Goal: Task Accomplishment & Management: Manage account settings

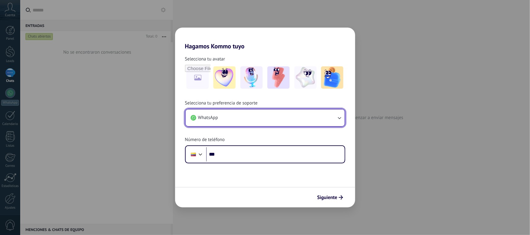
click at [246, 119] on button "WhatsApp" at bounding box center [265, 118] width 159 height 17
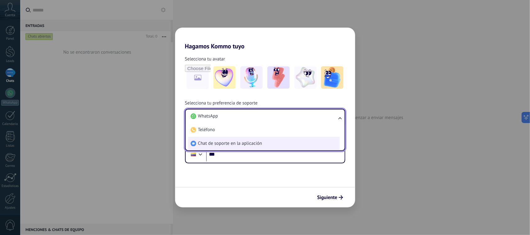
click at [237, 143] on span "Chat de soporte en la aplicación" at bounding box center [230, 144] width 64 height 6
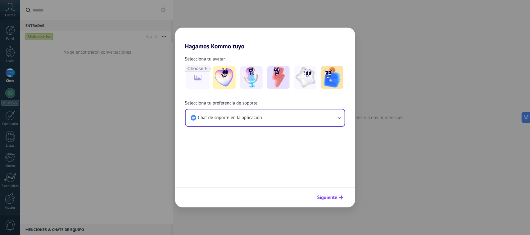
click at [334, 196] on span "Siguiente" at bounding box center [327, 198] width 20 height 4
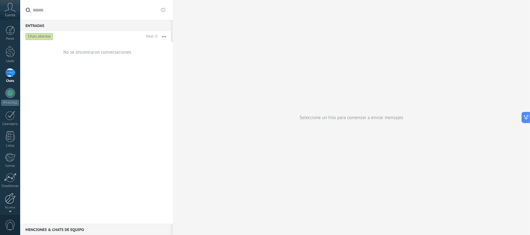
click at [7, 203] on div at bounding box center [10, 198] width 11 height 11
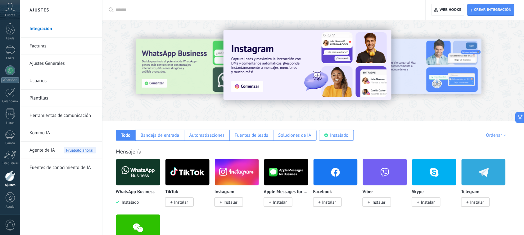
scroll to position [23, 0]
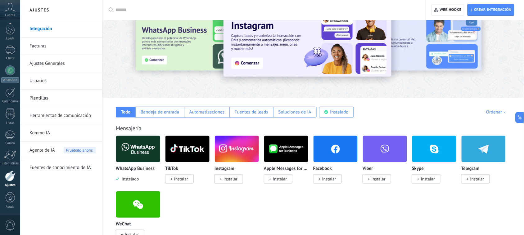
click at [227, 179] on span "Instalar" at bounding box center [231, 179] width 14 height 6
click at [329, 179] on span "Instalar" at bounding box center [329, 179] width 14 height 6
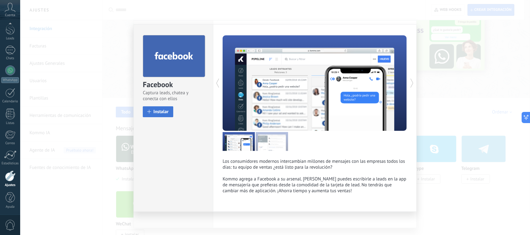
click at [158, 113] on span "Instalar" at bounding box center [160, 112] width 15 height 5
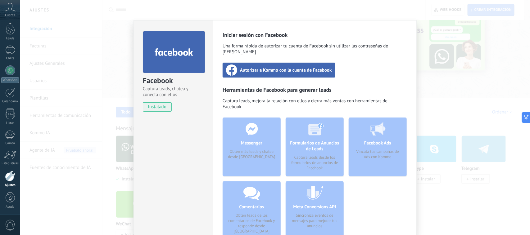
click at [263, 67] on span "Autorizar a Kommo con la cuenta de Facebook" at bounding box center [286, 70] width 92 height 6
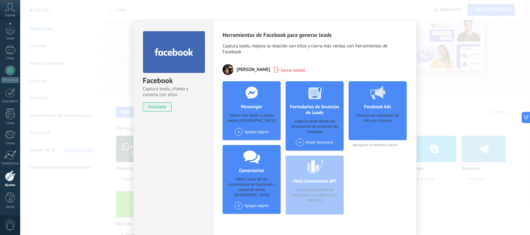
click at [257, 136] on div "Agregar página" at bounding box center [252, 132] width 34 height 8
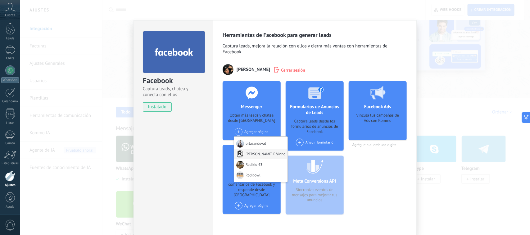
click at [256, 152] on div "[PERSON_NAME] E Vinho" at bounding box center [260, 154] width 53 height 11
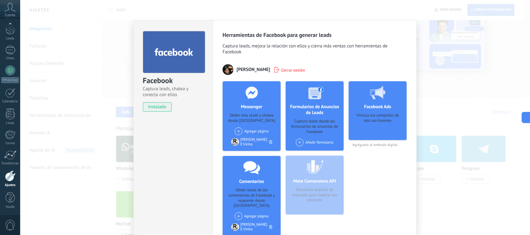
click at [439, 96] on div "Facebook Captura leads, chatea y conecta con ellos instalado Desinstalar Herram…" at bounding box center [275, 117] width 510 height 235
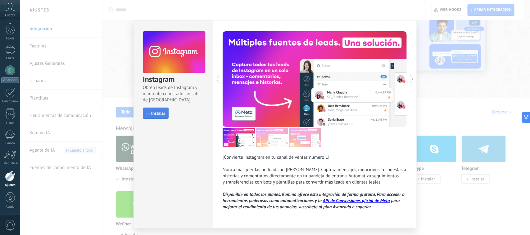
click at [153, 109] on button "Instalar" at bounding box center [156, 113] width 26 height 11
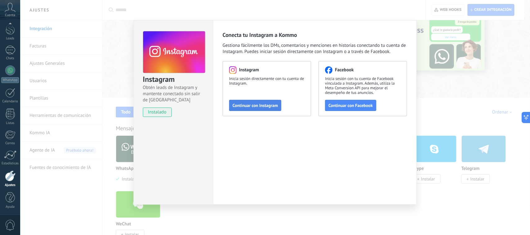
click at [246, 104] on span "Continuar con Instagram" at bounding box center [255, 105] width 45 height 4
click at [345, 108] on span "Continuar con Facebook" at bounding box center [351, 105] width 44 height 4
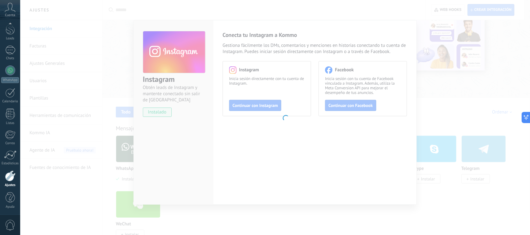
click at [441, 90] on body ".abccls-1,.abccls-2{fill-rule:evenodd}.abccls-2{fill:#fff} .abfcls-1{fill:none}…" at bounding box center [265, 94] width 530 height 235
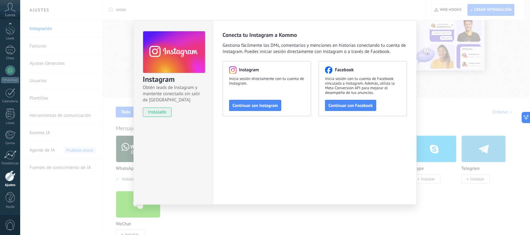
click at [436, 95] on div "Instagram Obtén leads de Instagram y mantente conectado sin salir de Kommo inst…" at bounding box center [275, 117] width 510 height 235
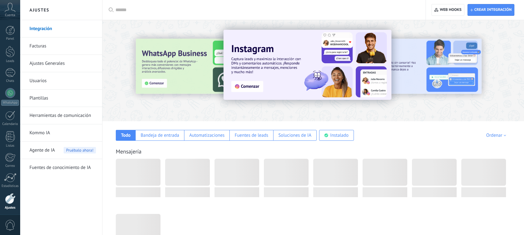
scroll to position [23, 0]
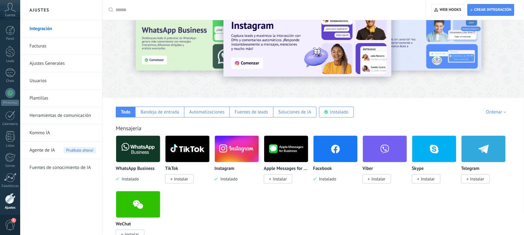
click at [238, 152] on img at bounding box center [237, 149] width 44 height 30
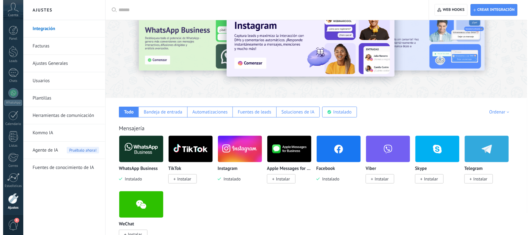
scroll to position [0, 0]
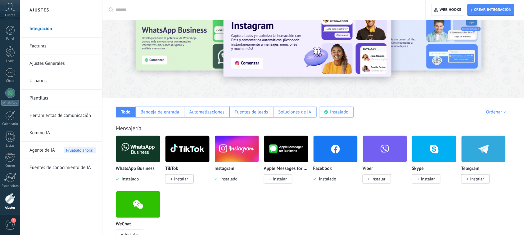
click at [238, 152] on img at bounding box center [237, 149] width 44 height 30
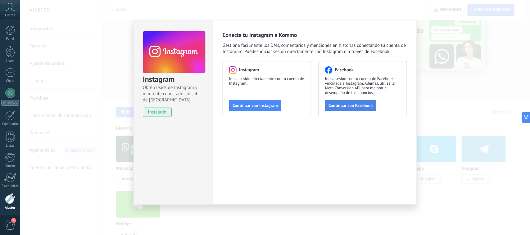
click at [357, 104] on span "Continuar con Facebook" at bounding box center [351, 105] width 44 height 4
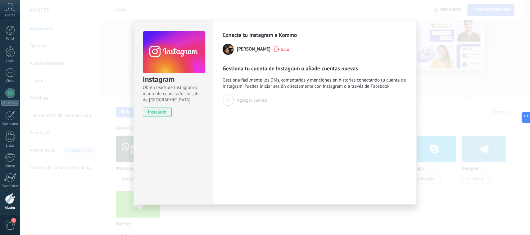
click at [255, 103] on div "Agregar cuenta" at bounding box center [252, 100] width 30 height 6
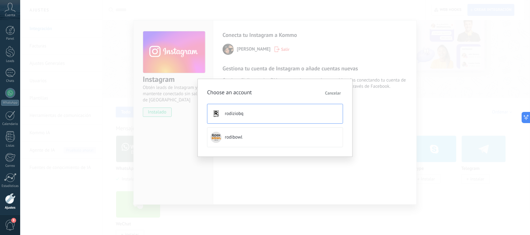
click at [245, 108] on button "rodiziobq" at bounding box center [275, 114] width 136 height 20
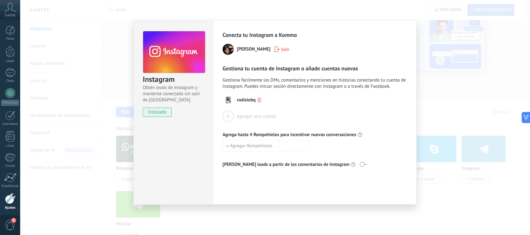
click at [479, 106] on div "Instagram Obtén leads de Instagram y mantente conectado sin salir de Kommo inst…" at bounding box center [275, 117] width 510 height 235
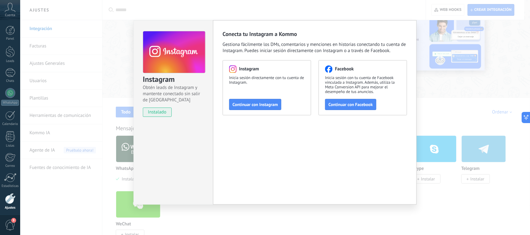
click at [465, 79] on div "Instagram Obtén leads de Instagram y mantente conectado sin salir de Kommo inst…" at bounding box center [275, 117] width 510 height 235
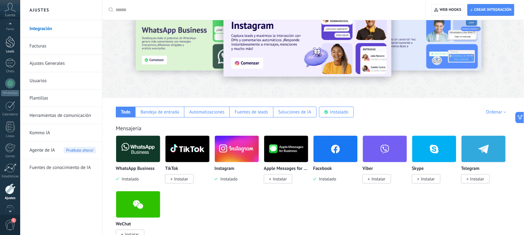
scroll to position [8, 0]
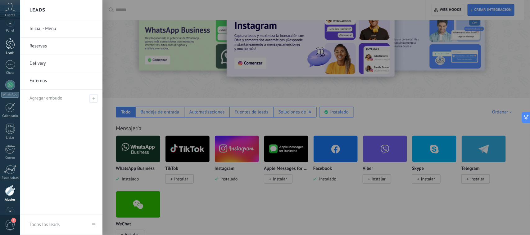
click at [8, 43] on div at bounding box center [10, 43] width 9 height 11
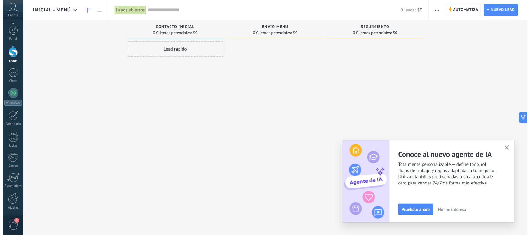
scroll to position [23, 0]
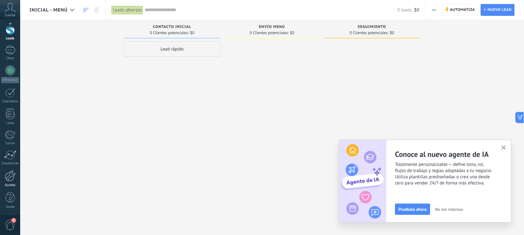
click at [14, 178] on div at bounding box center [10, 176] width 11 height 11
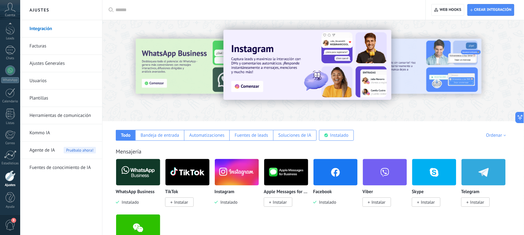
click at [139, 173] on img at bounding box center [138, 172] width 44 height 30
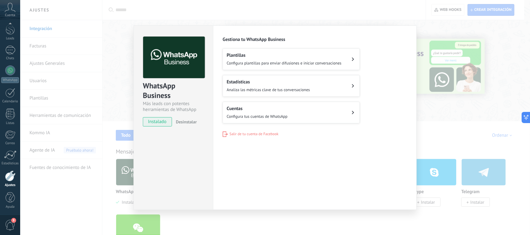
click at [277, 115] on span "Configura tus cuentas de WhatsApp" at bounding box center [257, 116] width 61 height 5
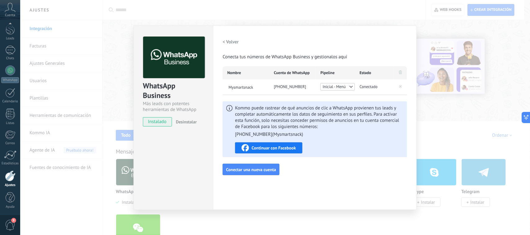
click at [261, 143] on button "Continuar con Facebook" at bounding box center [268, 148] width 67 height 11
click at [258, 168] on span "Conectar una nueva cuenta" at bounding box center [251, 170] width 50 height 4
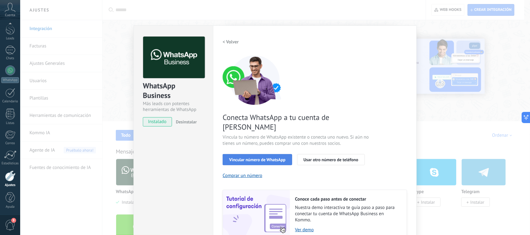
click at [263, 158] on span "Vincular número de WhatsApp" at bounding box center [257, 160] width 56 height 4
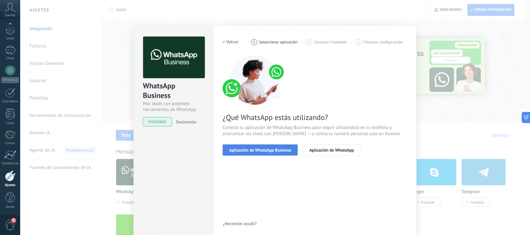
click at [283, 151] on span "Aplicación de WhatsApp Business" at bounding box center [260, 150] width 62 height 4
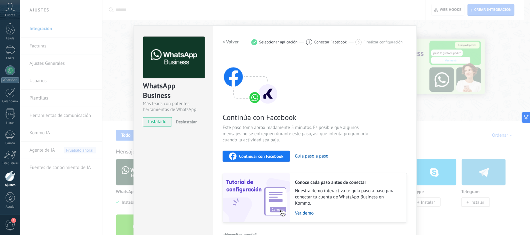
click at [265, 158] on span "Continuar con Facebook" at bounding box center [261, 156] width 44 height 4
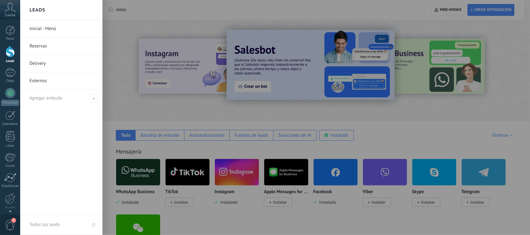
click at [47, 27] on link "Inicial - Menú" at bounding box center [62, 28] width 67 height 17
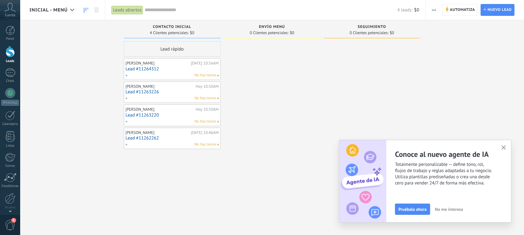
click at [505, 147] on icon "button" at bounding box center [504, 148] width 5 height 5
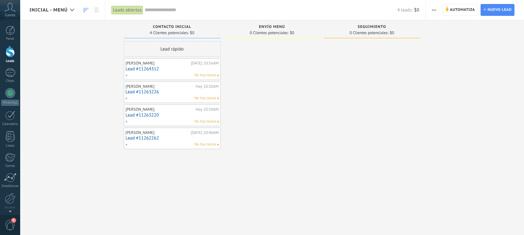
click at [161, 68] on link "Lead #11264312" at bounding box center [172, 68] width 93 height 5
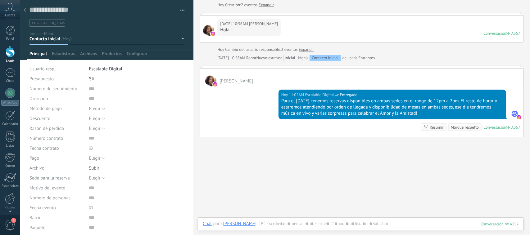
scroll to position [43, 0]
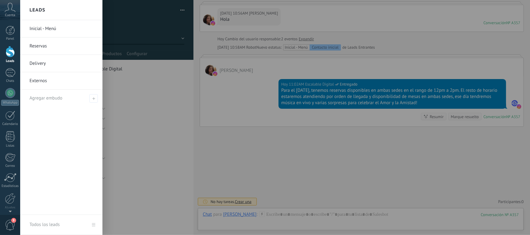
click at [8, 52] on div at bounding box center [10, 51] width 9 height 11
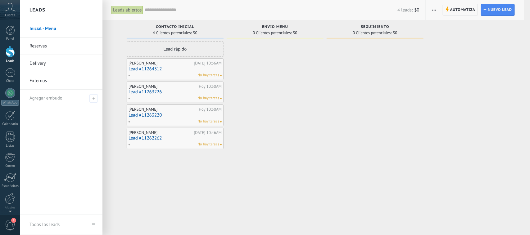
click at [40, 46] on link "Reservas" at bounding box center [62, 46] width 67 height 17
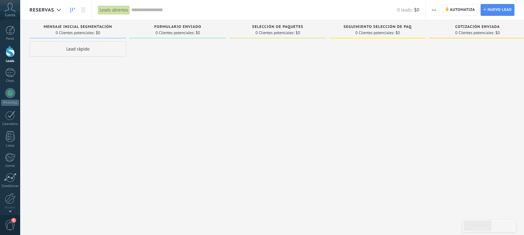
click at [47, 7] on div "Reservas" at bounding box center [46, 10] width 34 height 20
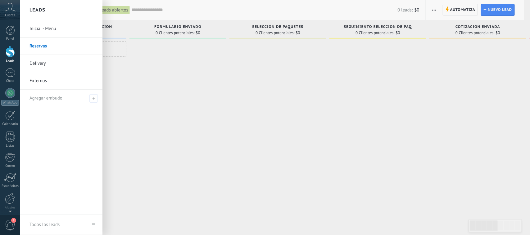
click at [55, 29] on link "Inicial - Menú" at bounding box center [62, 28] width 67 height 17
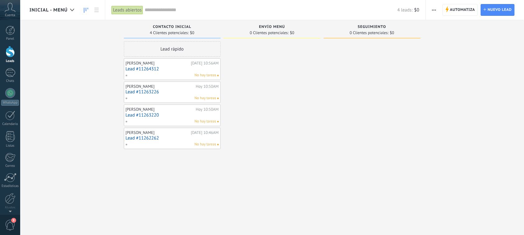
click at [171, 142] on div "[PERSON_NAME][DATE] 10:46AM Lead #11262262 No hay tareas" at bounding box center [172, 139] width 93 height 18
click at [150, 136] on link "Lead #11262262" at bounding box center [172, 138] width 93 height 5
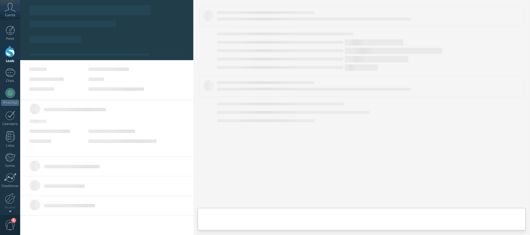
type textarea "**********"
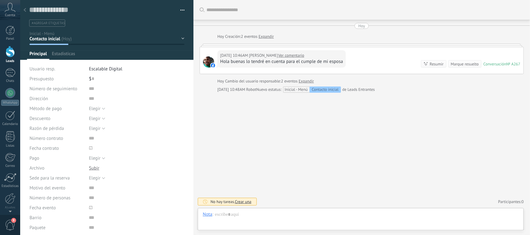
scroll to position [9, 0]
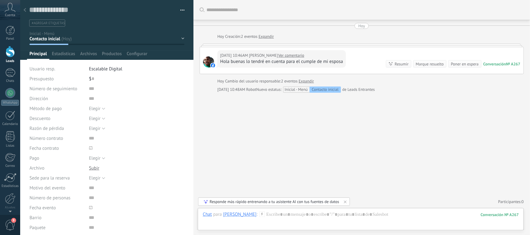
click at [286, 121] on div "Buscar Carga más [DATE] [DATE] Creación: 2 eventos Expandir [DATE] 10:46AM [PER…" at bounding box center [361, 117] width 337 height 235
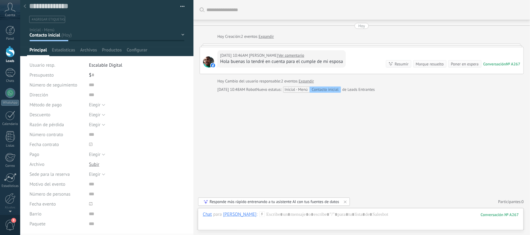
scroll to position [0, 0]
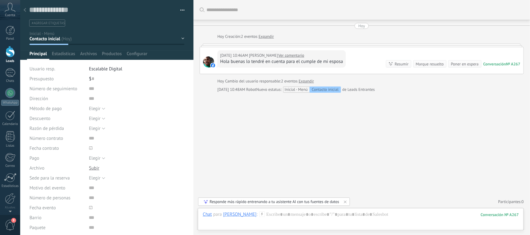
click at [365, 60] on div "Hoy 10:46AM Maury Barraza Ver comentario Hola buenas lo tendré en cuenta para e…" at bounding box center [362, 60] width 324 height 27
click at [362, 54] on div "Hoy 10:46AM Maury Barraza Ver comentario Hola buenas lo tendré en cuenta para e…" at bounding box center [362, 60] width 324 height 27
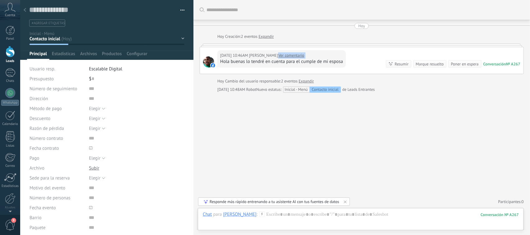
click at [362, 54] on div "Hoy 10:46AM Maury Barraza Ver comentario Hola buenas lo tendré en cuenta para e…" at bounding box center [362, 60] width 324 height 27
click at [364, 65] on div "Hoy 10:46AM Maury Barraza Ver comentario Hola buenas lo tendré en cuenta para e…" at bounding box center [362, 60] width 324 height 27
click at [266, 38] on link "Expandir" at bounding box center [266, 37] width 15 height 6
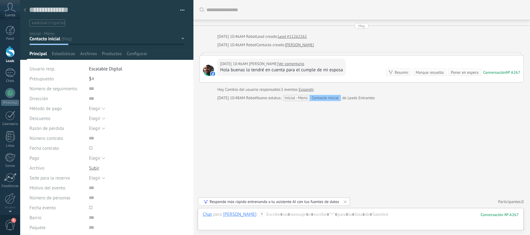
click at [283, 67] on link "Ver comentario" at bounding box center [291, 64] width 26 height 6
click at [279, 215] on div at bounding box center [361, 221] width 316 height 19
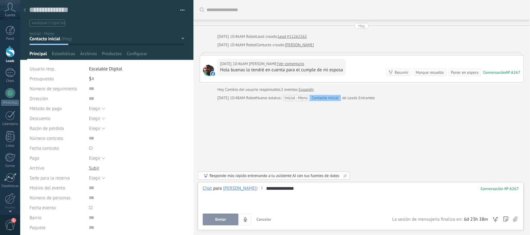
click at [243, 190] on div "[PERSON_NAME]" at bounding box center [240, 189] width 34 height 6
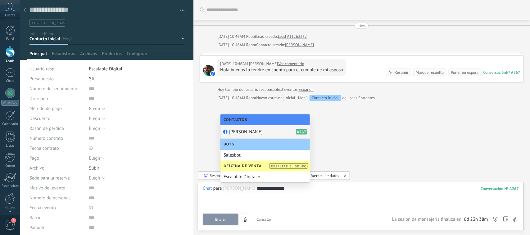
click at [297, 193] on div "**********" at bounding box center [361, 198] width 316 height 24
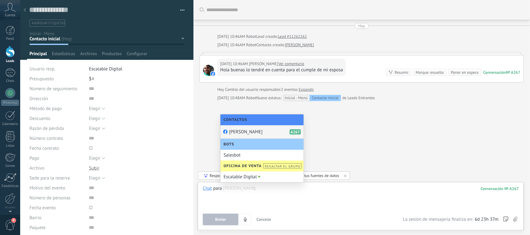
click at [297, 193] on div at bounding box center [361, 198] width 316 height 24
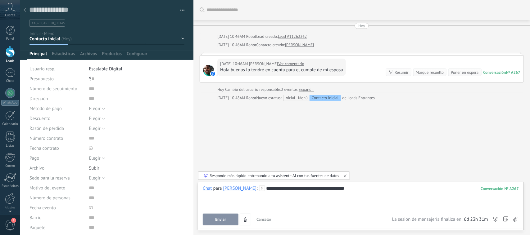
click at [223, 215] on button "Enviar" at bounding box center [221, 220] width 36 height 12
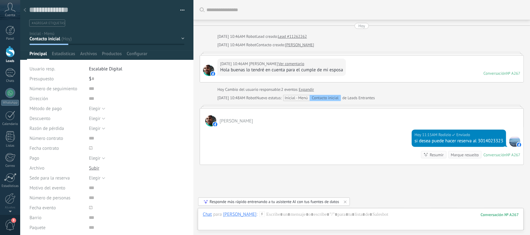
scroll to position [39, 0]
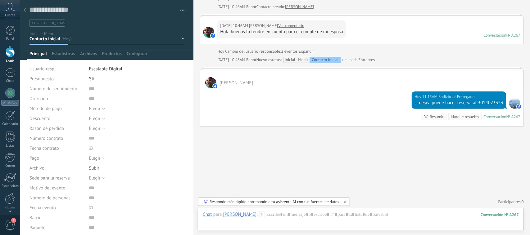
click at [278, 25] on link "Ver comentario" at bounding box center [291, 26] width 26 height 6
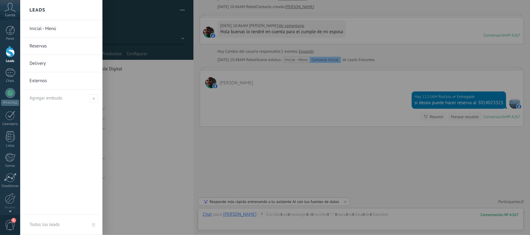
click at [10, 51] on div at bounding box center [10, 51] width 9 height 11
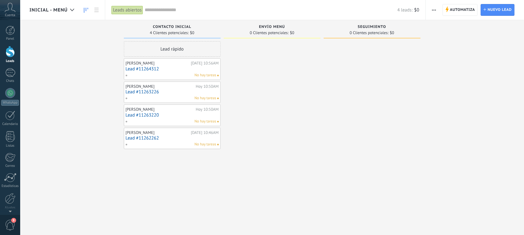
click at [261, 145] on div at bounding box center [272, 118] width 97 height 154
click at [11, 227] on span "9" at bounding box center [10, 225] width 11 height 11
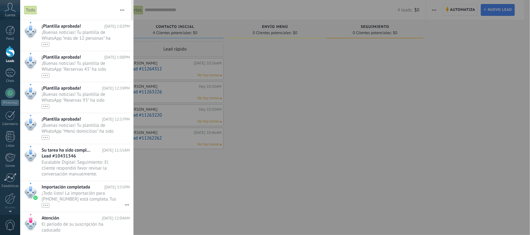
click at [174, 185] on div at bounding box center [265, 117] width 530 height 235
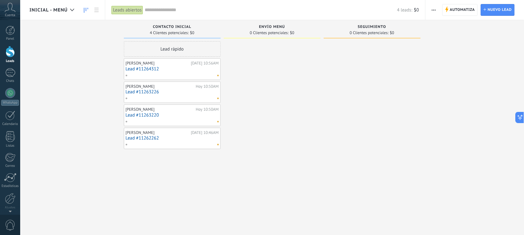
click at [152, 138] on link "Lead #11262262" at bounding box center [172, 138] width 93 height 5
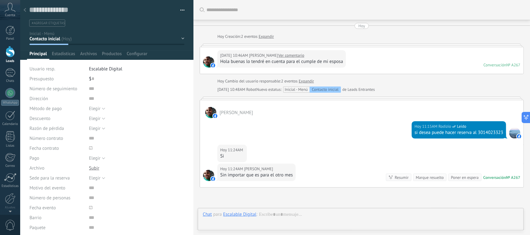
scroll to position [61, 0]
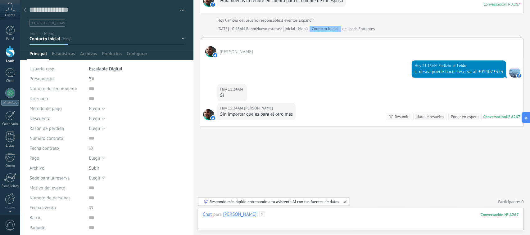
click at [287, 216] on div at bounding box center [361, 221] width 316 height 19
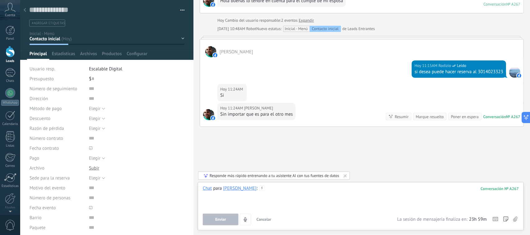
scroll to position [0, 0]
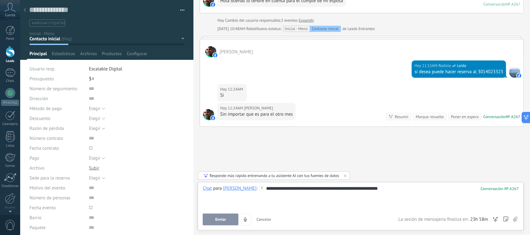
click at [226, 220] on span "Enviar" at bounding box center [220, 220] width 11 height 4
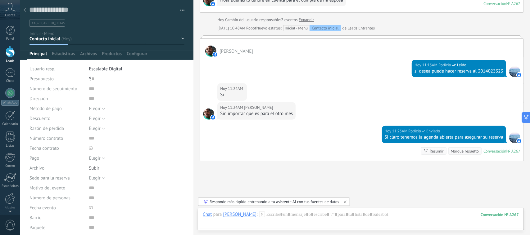
scroll to position [97, 0]
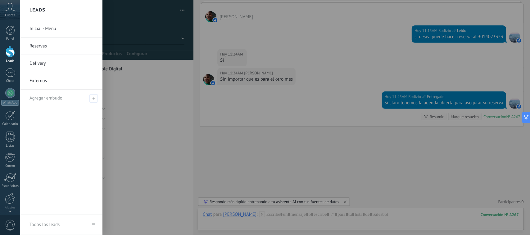
click at [43, 27] on link "Inicial - Menú" at bounding box center [62, 28] width 67 height 17
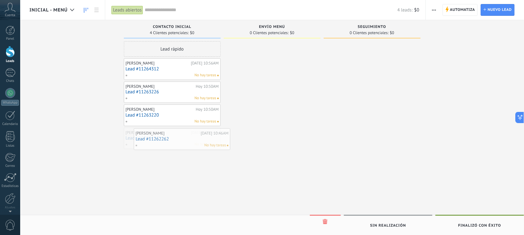
drag, startPoint x: 148, startPoint y: 138, endPoint x: 155, endPoint y: 138, distance: 6.2
click at [185, 138] on link "Lead #11262262" at bounding box center [172, 138] width 93 height 5
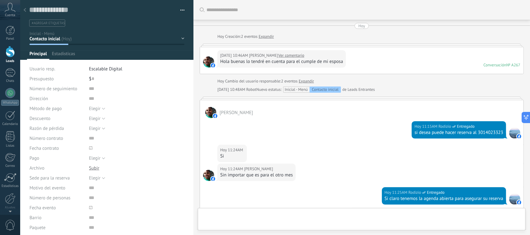
type textarea "**********"
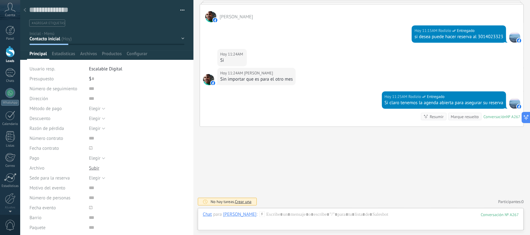
click at [0, 0] on div "Contacto inicial Envío Menú Seguimiento Logrado con éxito Cliente no interesado" at bounding box center [0, 0] width 0 height 0
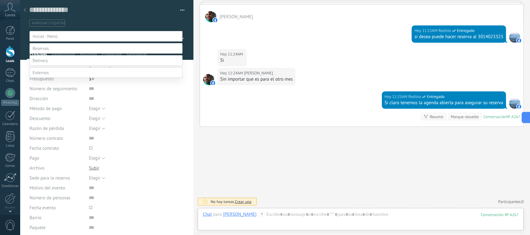
click at [45, 51] on span at bounding box center [41, 49] width 16 height 6
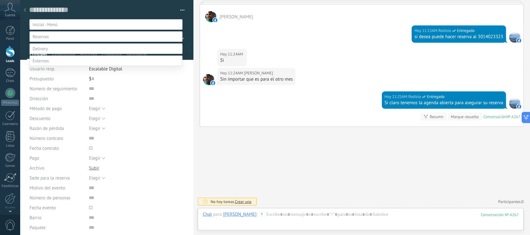
click at [0, 0] on label "Selección de paquetes" at bounding box center [0, 0] width 0 height 0
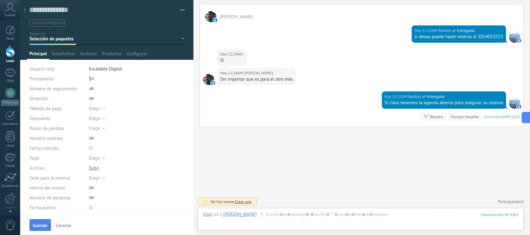
click at [41, 224] on span "Guardar" at bounding box center [40, 226] width 15 height 4
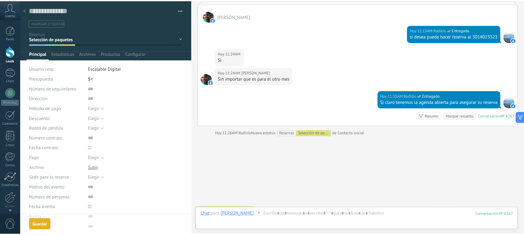
scroll to position [107, 0]
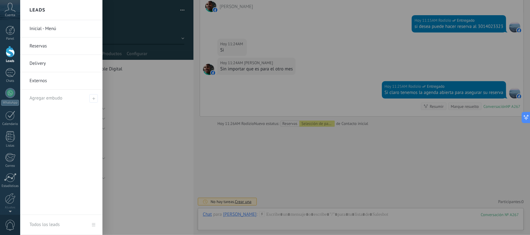
click at [9, 51] on div at bounding box center [10, 51] width 9 height 11
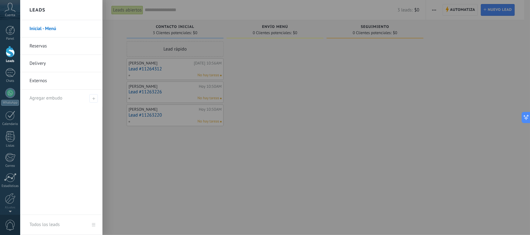
click at [43, 43] on link "Reservas" at bounding box center [62, 46] width 67 height 17
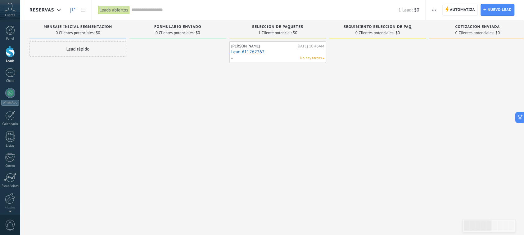
click at [6, 15] on span "Cuenta" at bounding box center [10, 15] width 10 height 4
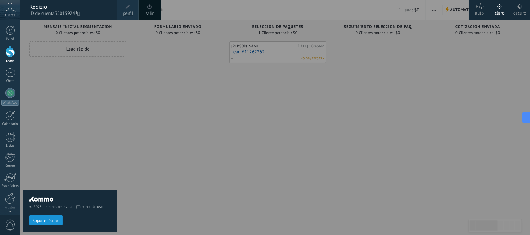
click at [127, 11] on span "perfil" at bounding box center [128, 13] width 10 height 7
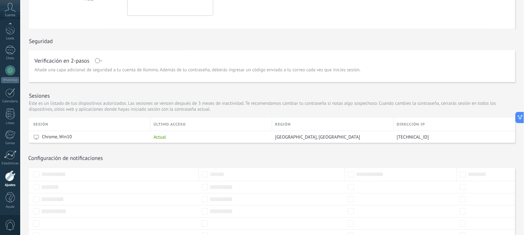
scroll to position [152, 0]
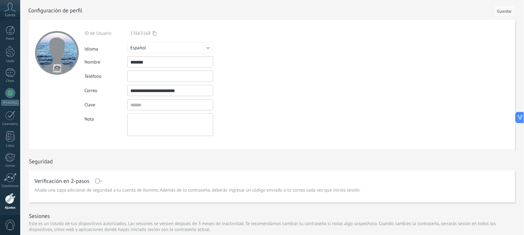
click at [505, 13] on button "Guardar" at bounding box center [504, 11] width 21 height 12
click at [12, 179] on div at bounding box center [10, 176] width 11 height 11
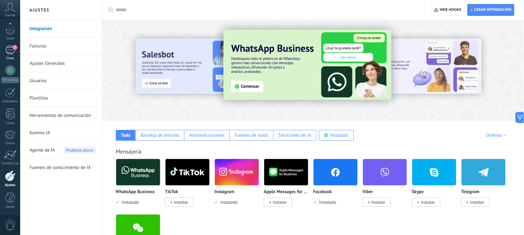
click at [7, 48] on div "2" at bounding box center [10, 50] width 10 height 9
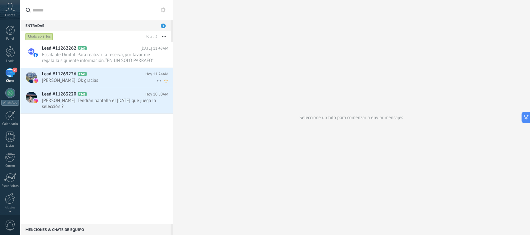
click at [122, 75] on h2 "Lead #11263226 A349" at bounding box center [93, 74] width 103 height 6
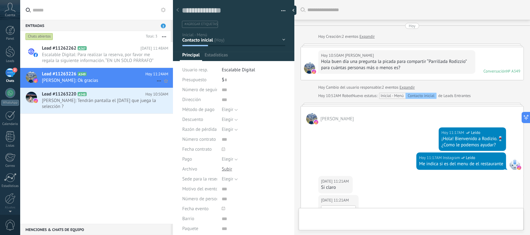
scroll to position [192, 0]
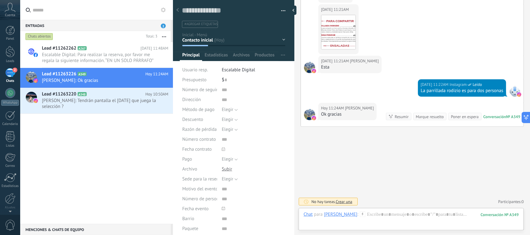
click at [41, 37] on div "Chats abiertos" at bounding box center [39, 36] width 28 height 7
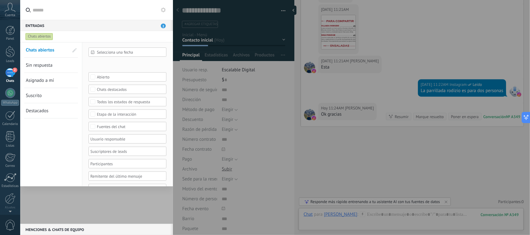
click at [56, 196] on div at bounding box center [96, 133] width 153 height 182
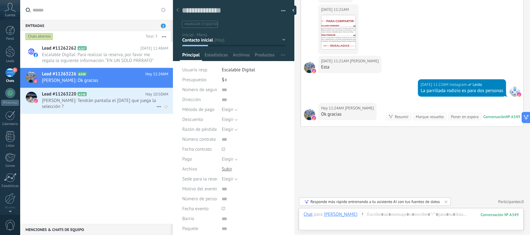
click at [84, 96] on span "A348" at bounding box center [82, 94] width 9 height 4
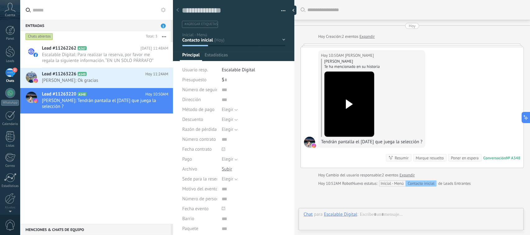
type textarea "**********"
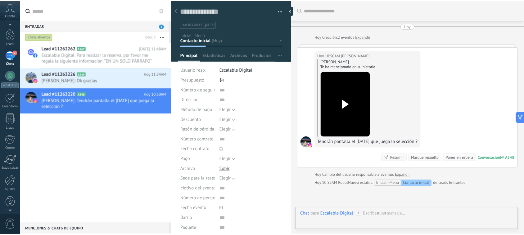
scroll to position [23, 0]
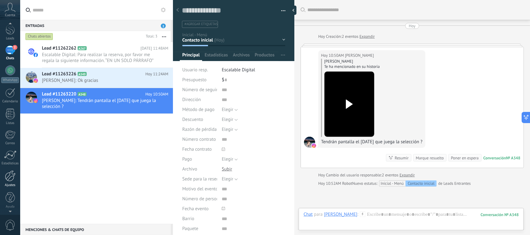
click at [14, 176] on div at bounding box center [10, 176] width 11 height 11
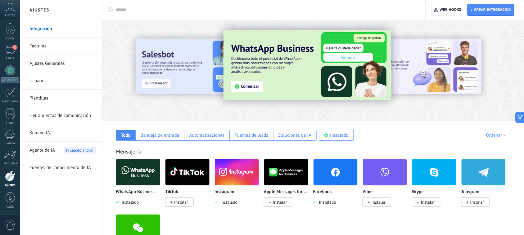
click at [7, 11] on icon at bounding box center [10, 7] width 11 height 9
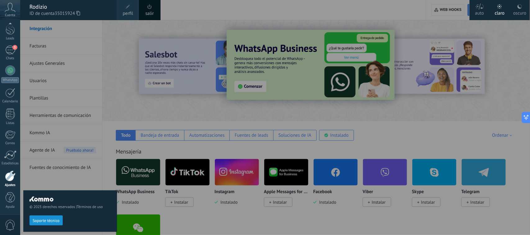
click at [124, 11] on span "perfil" at bounding box center [128, 13] width 10 height 7
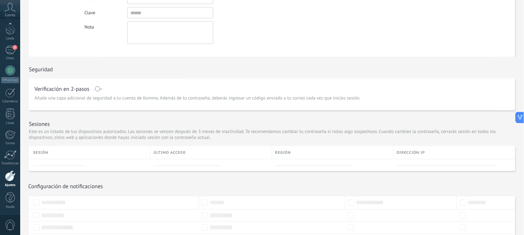
scroll to position [152, 0]
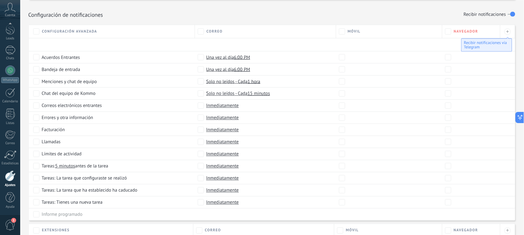
scroll to position [267, 0]
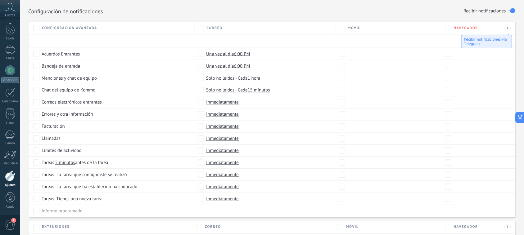
click at [463, 28] on span "Navegador" at bounding box center [466, 28] width 25 height 5
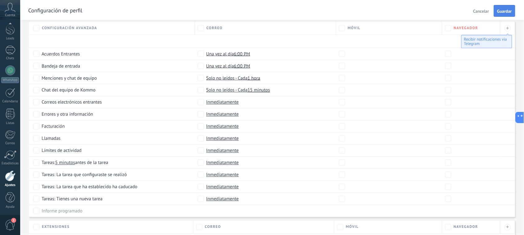
click at [502, 9] on span "Guardar" at bounding box center [504, 11] width 15 height 4
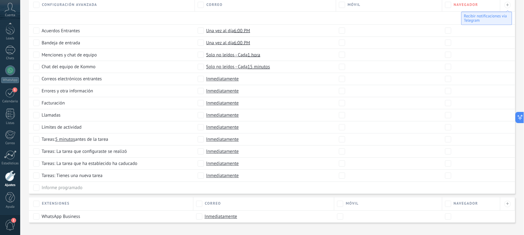
scroll to position [291, 0]
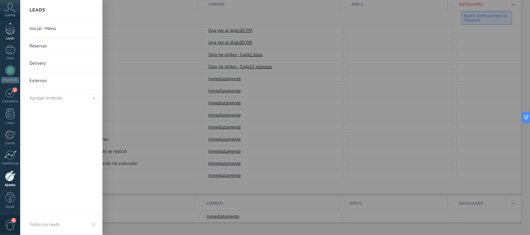
click at [10, 30] on div at bounding box center [10, 28] width 9 height 11
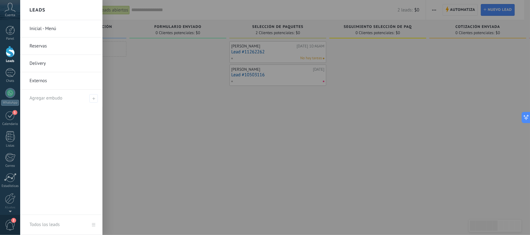
click at [57, 28] on link "Inicial - Menú" at bounding box center [62, 28] width 67 height 17
